Goal: Find specific page/section

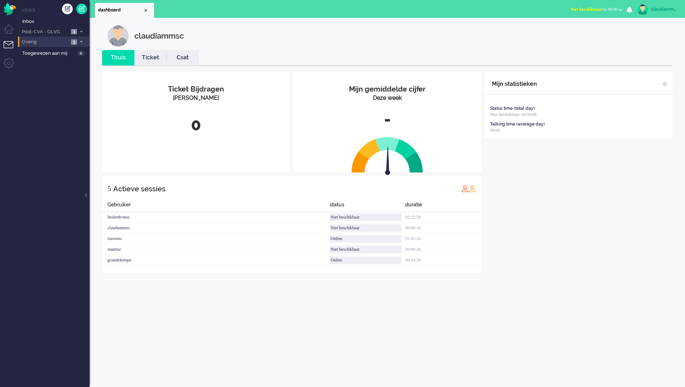
click at [54, 39] on span "Overig" at bounding box center [45, 42] width 48 height 7
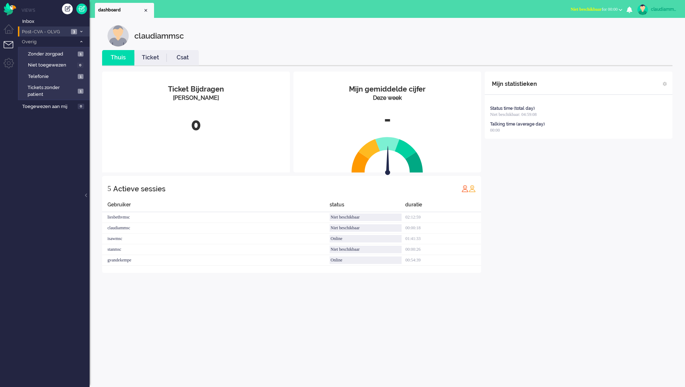
click at [53, 33] on span "Post-CVA - OLVG" at bounding box center [45, 32] width 48 height 7
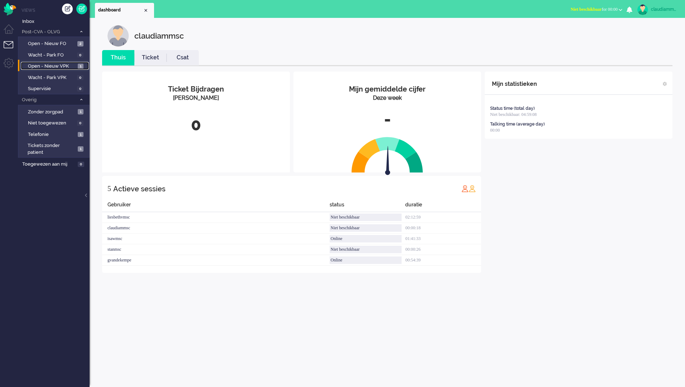
click at [50, 66] on span "Open - Nieuw VPK" at bounding box center [52, 66] width 48 height 7
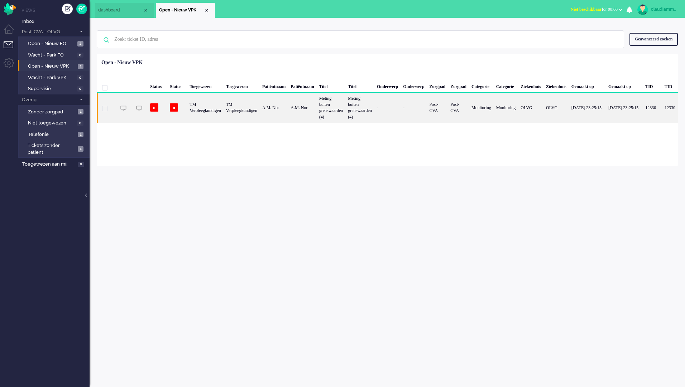
drag, startPoint x: 355, startPoint y: 105, endPoint x: 332, endPoint y: 115, distance: 25.0
click at [316, 115] on div "A.M. Nor" at bounding box center [302, 108] width 28 height 30
